Goal: Task Accomplishment & Management: Manage account settings

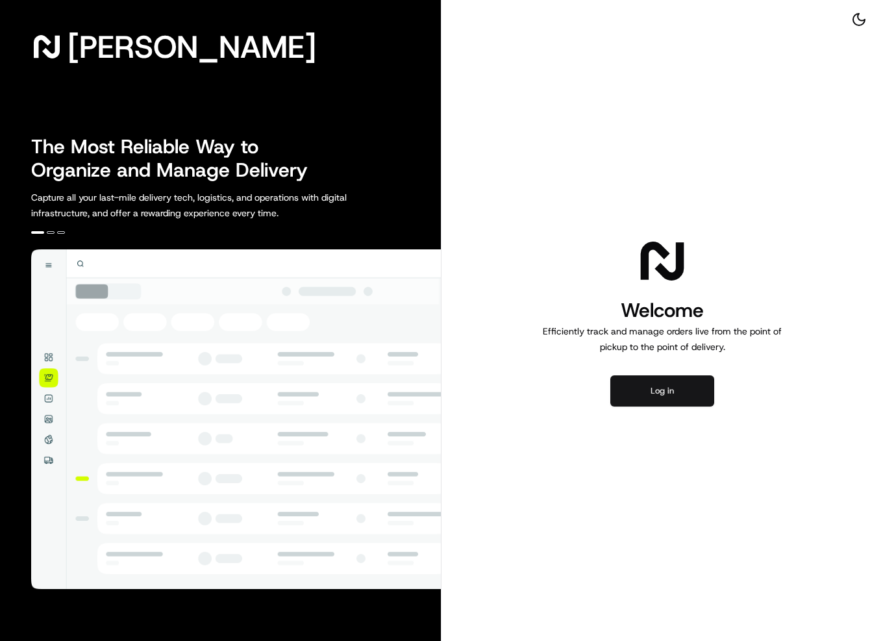
drag, startPoint x: 0, startPoint y: 0, endPoint x: 658, endPoint y: 393, distance: 766.2
click at [658, 393] on button "Log in" at bounding box center [662, 390] width 104 height 31
